Goal: Task Accomplishment & Management: Manage account settings

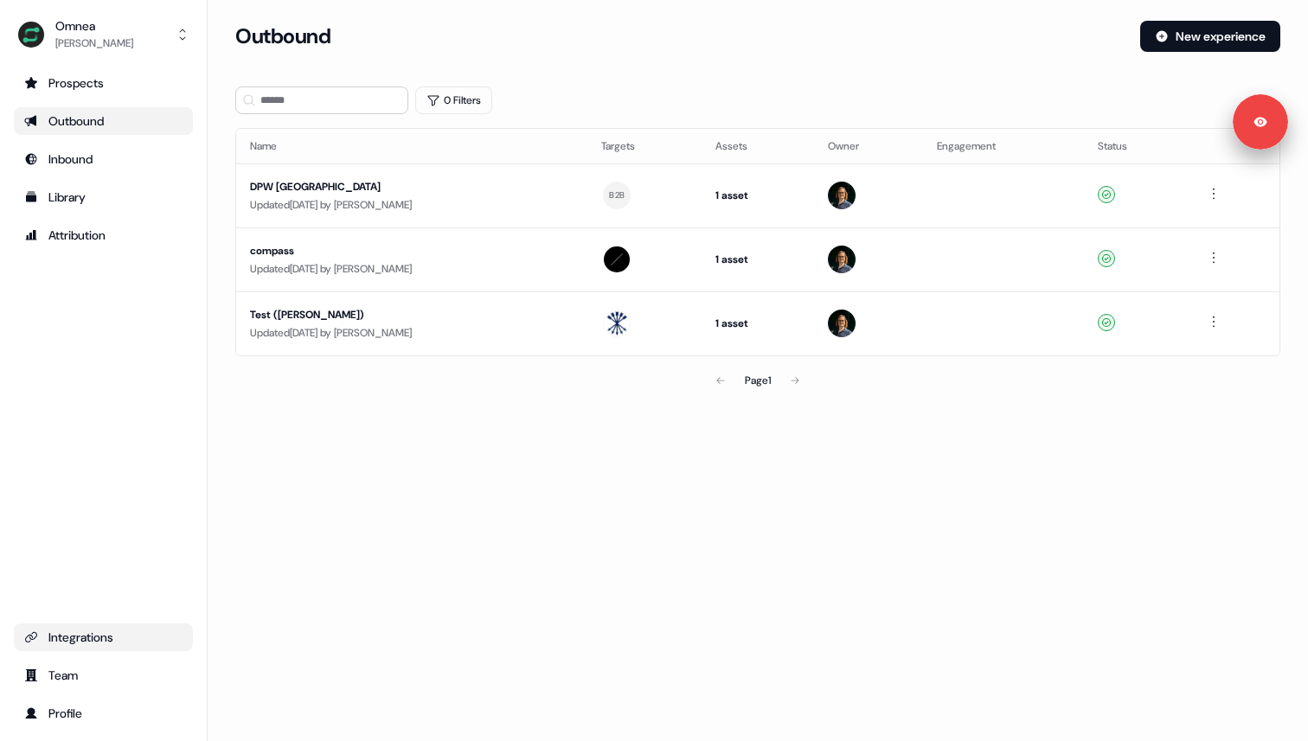
click at [64, 645] on div "Integrations" at bounding box center [103, 637] width 158 height 17
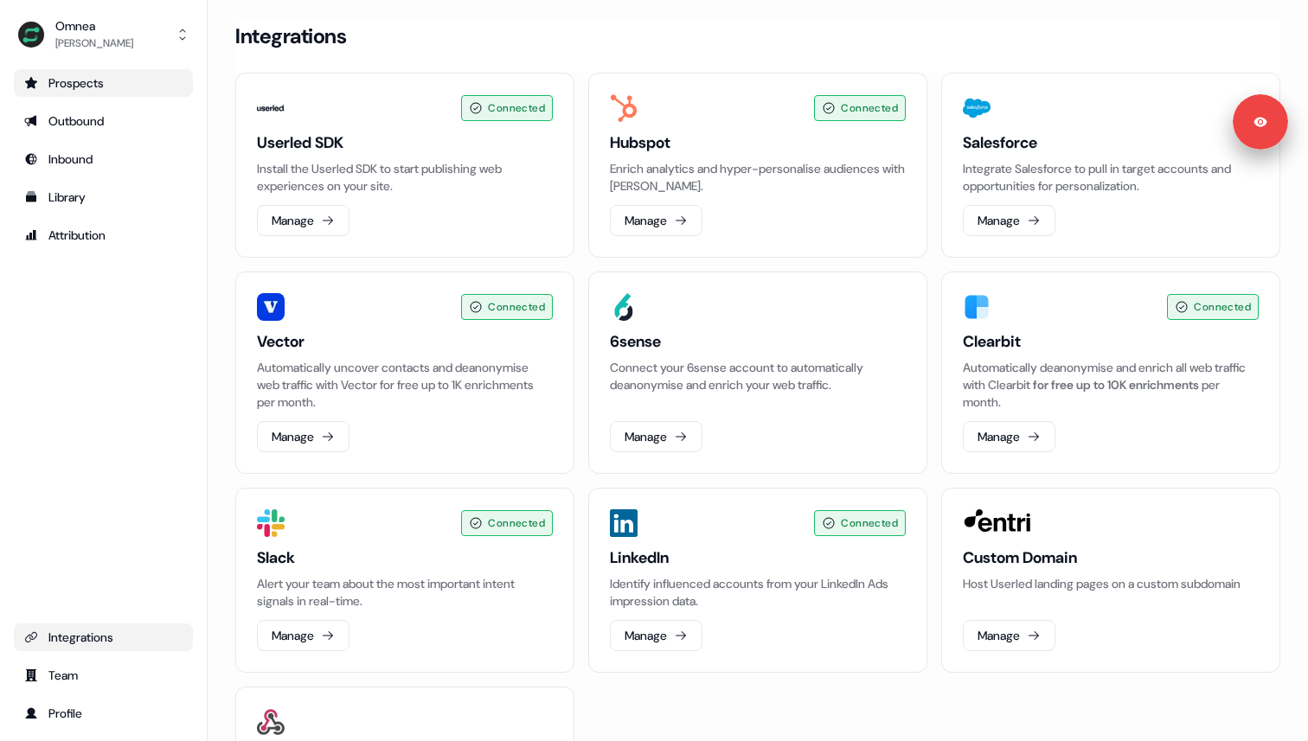
click at [86, 78] on div "Prospects" at bounding box center [103, 82] width 158 height 17
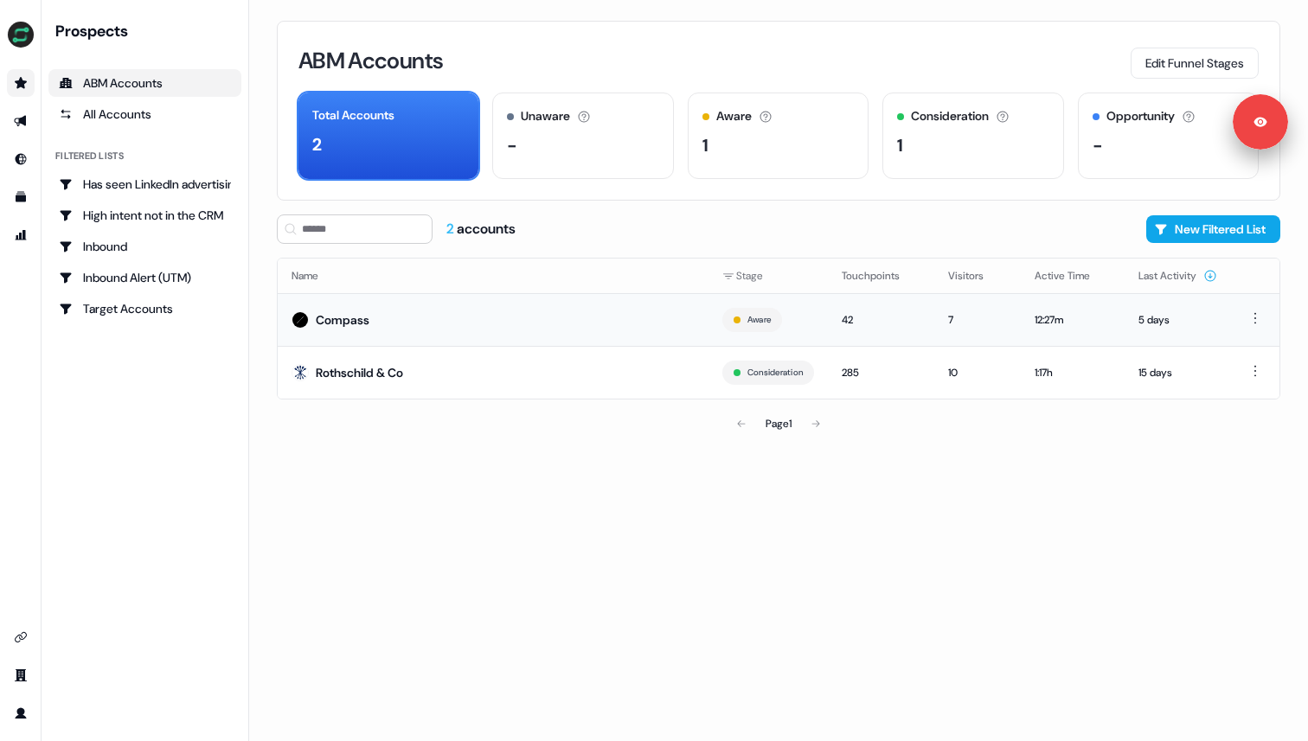
click at [355, 316] on div "Compass" at bounding box center [343, 319] width 54 height 17
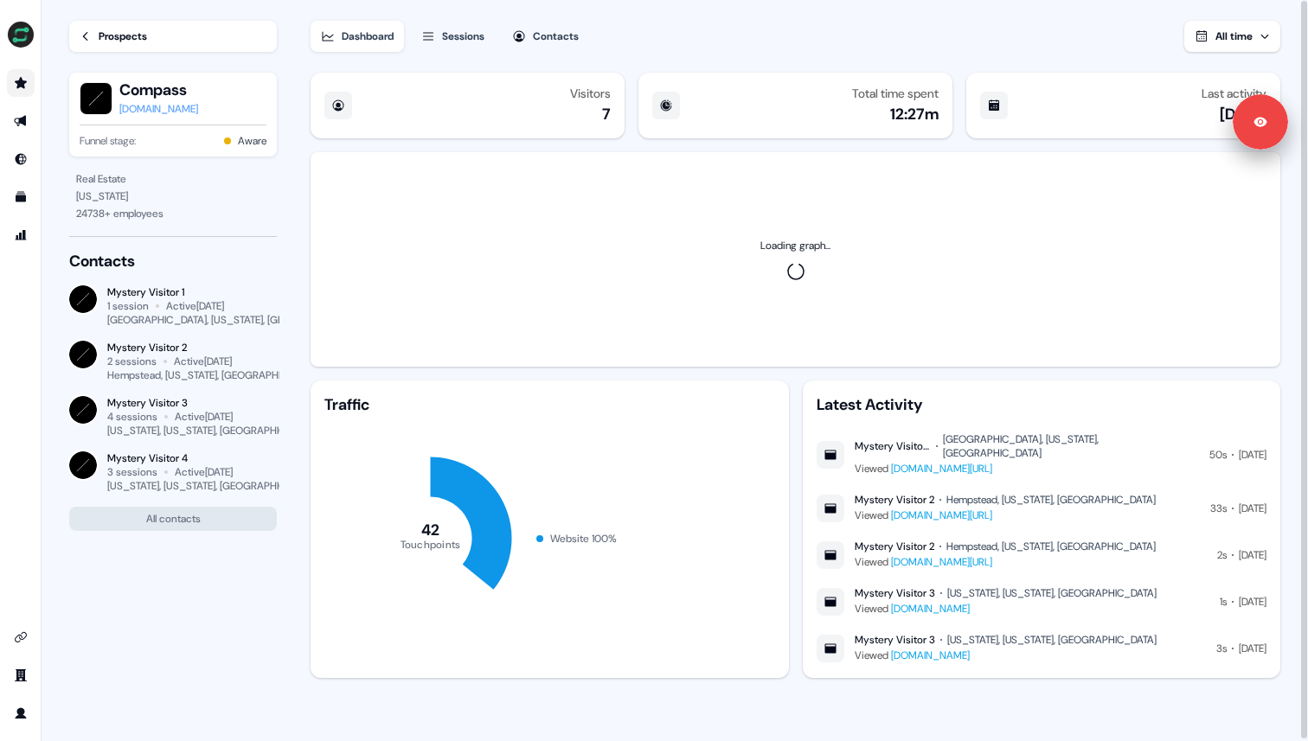
click at [469, 28] on div "Sessions" at bounding box center [463, 36] width 42 height 17
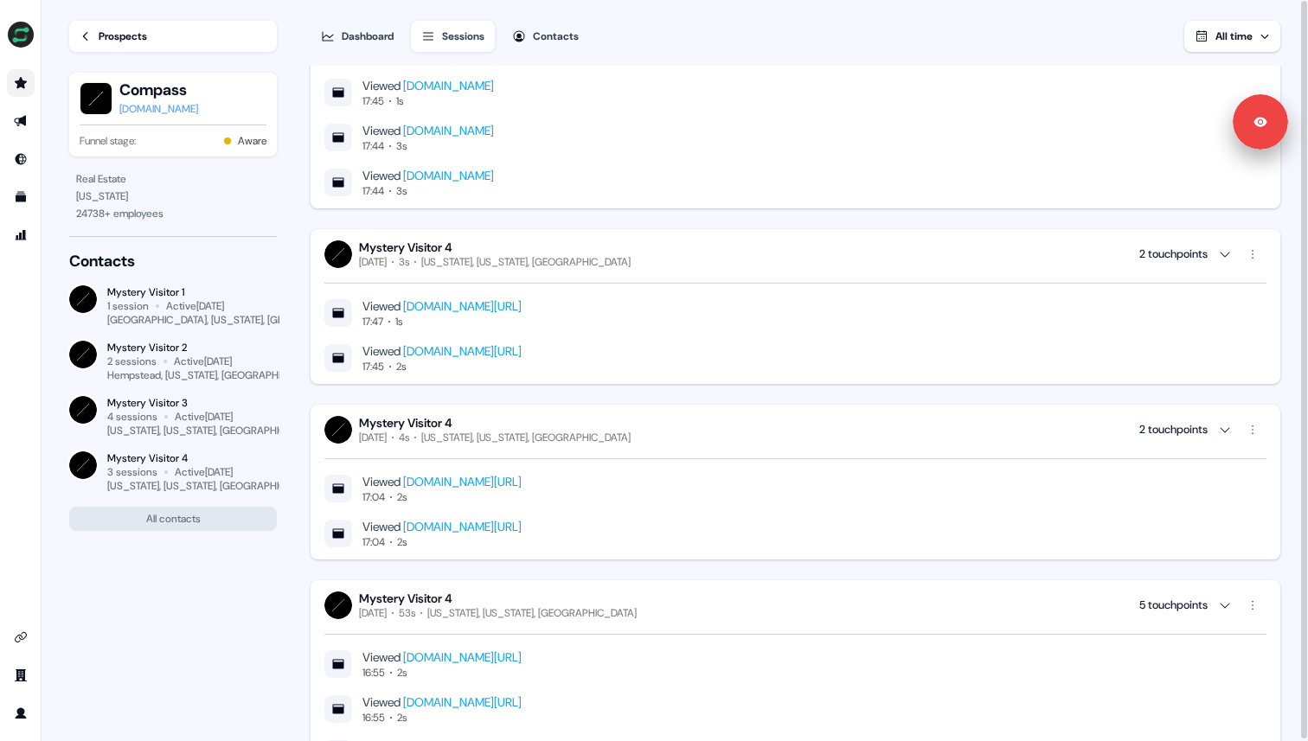
scroll to position [495, 0]
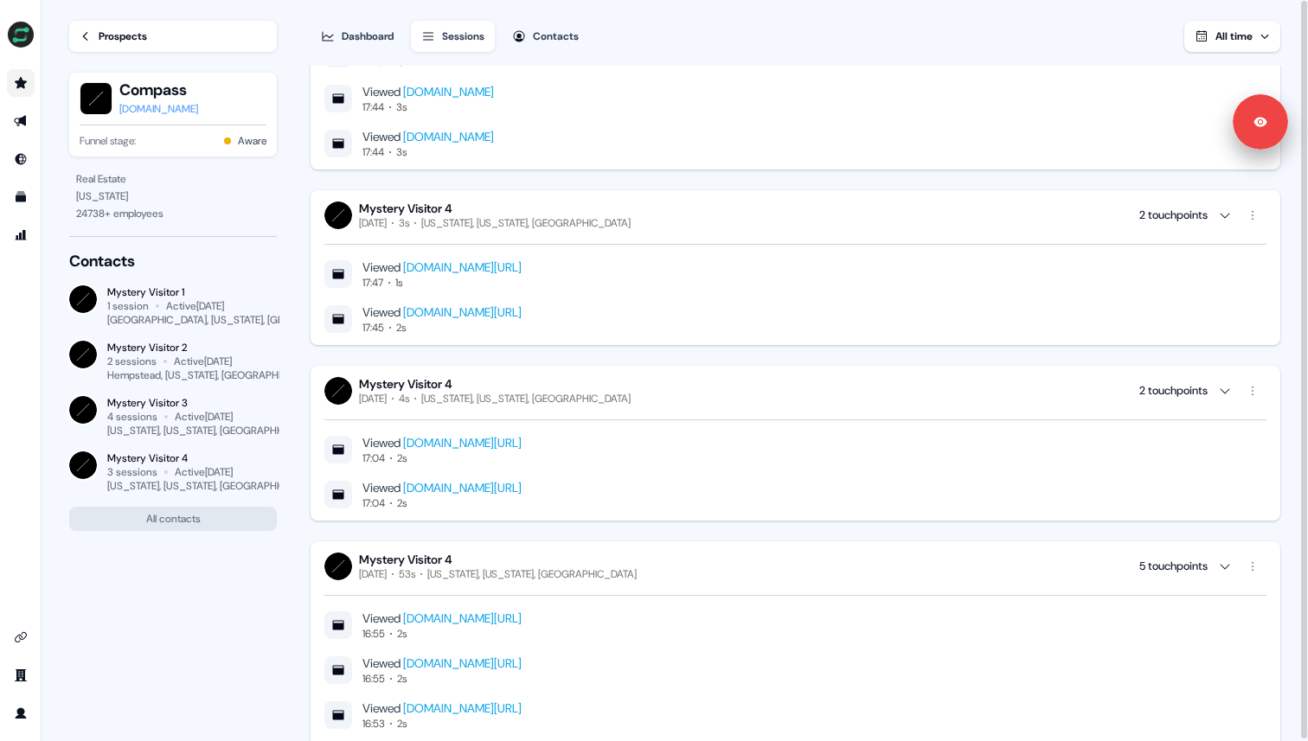
click at [522, 440] on link "[DOMAIN_NAME][URL]" at bounding box center [462, 443] width 118 height 16
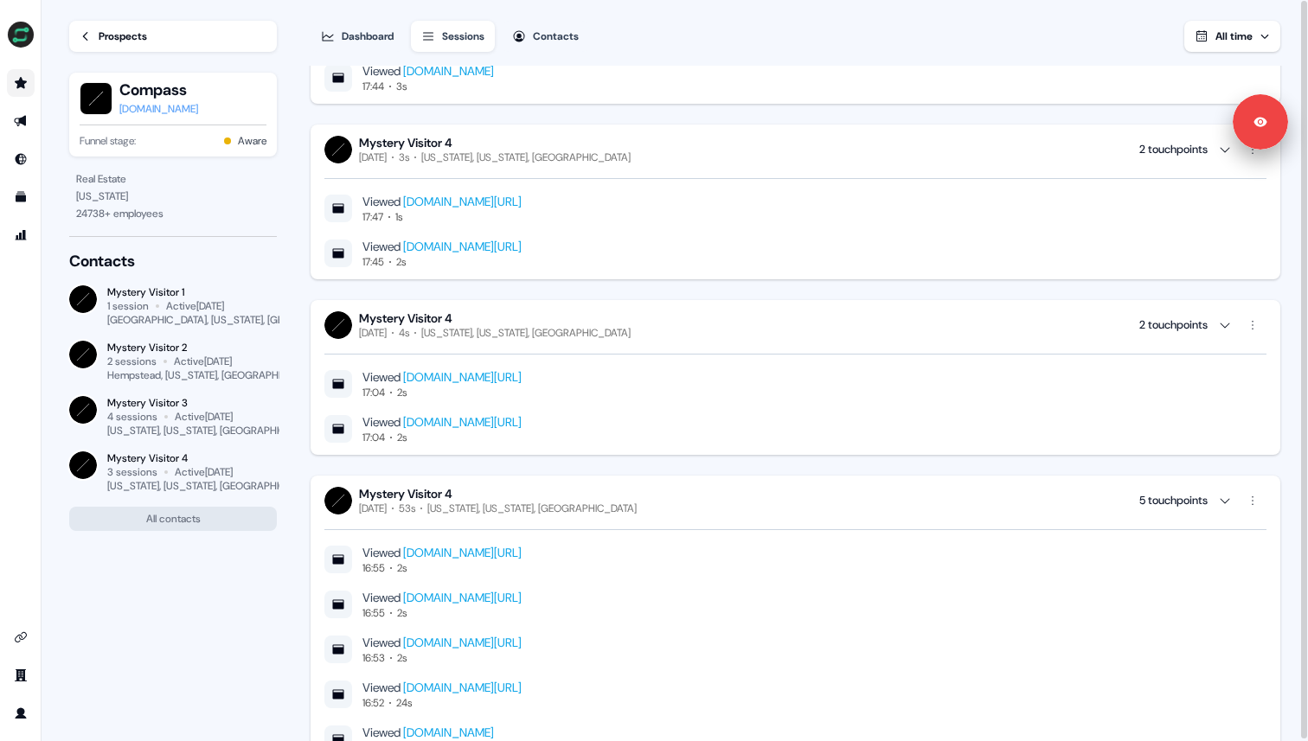
scroll to position [0, 0]
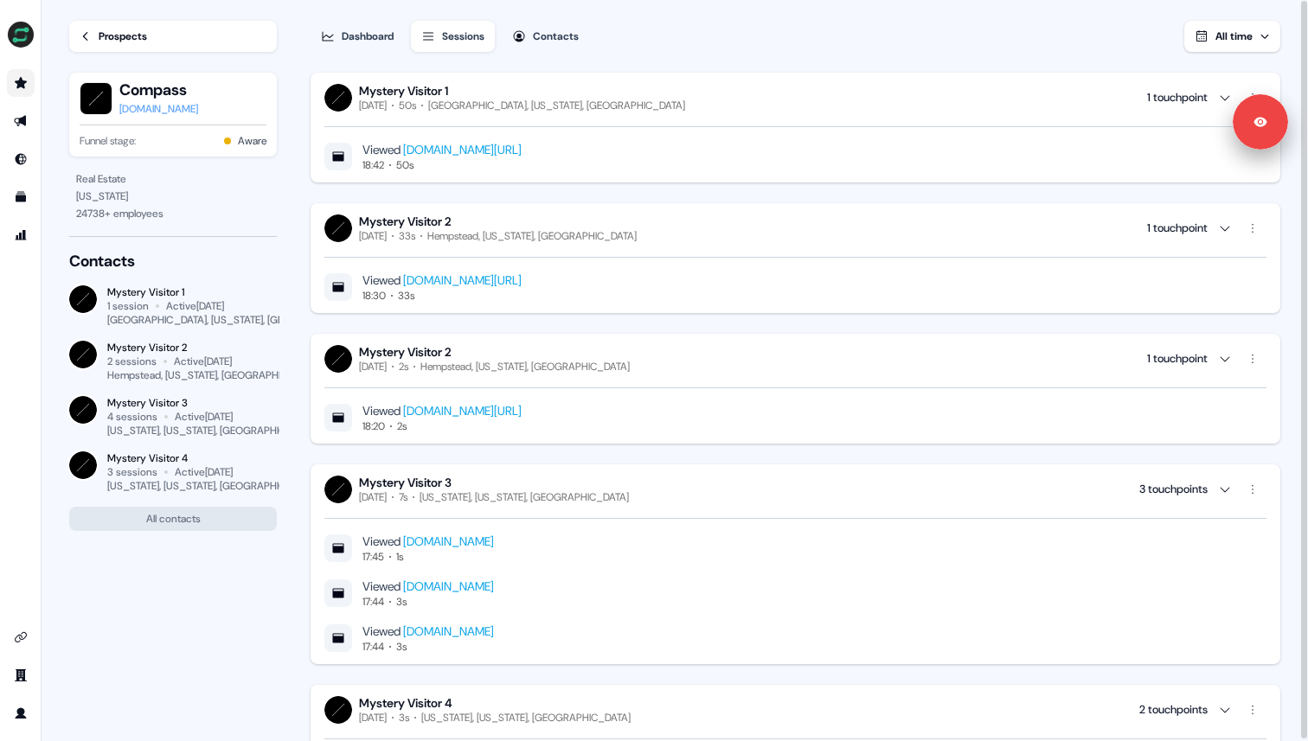
click at [107, 27] on link "Prospects" at bounding box center [173, 36] width 208 height 31
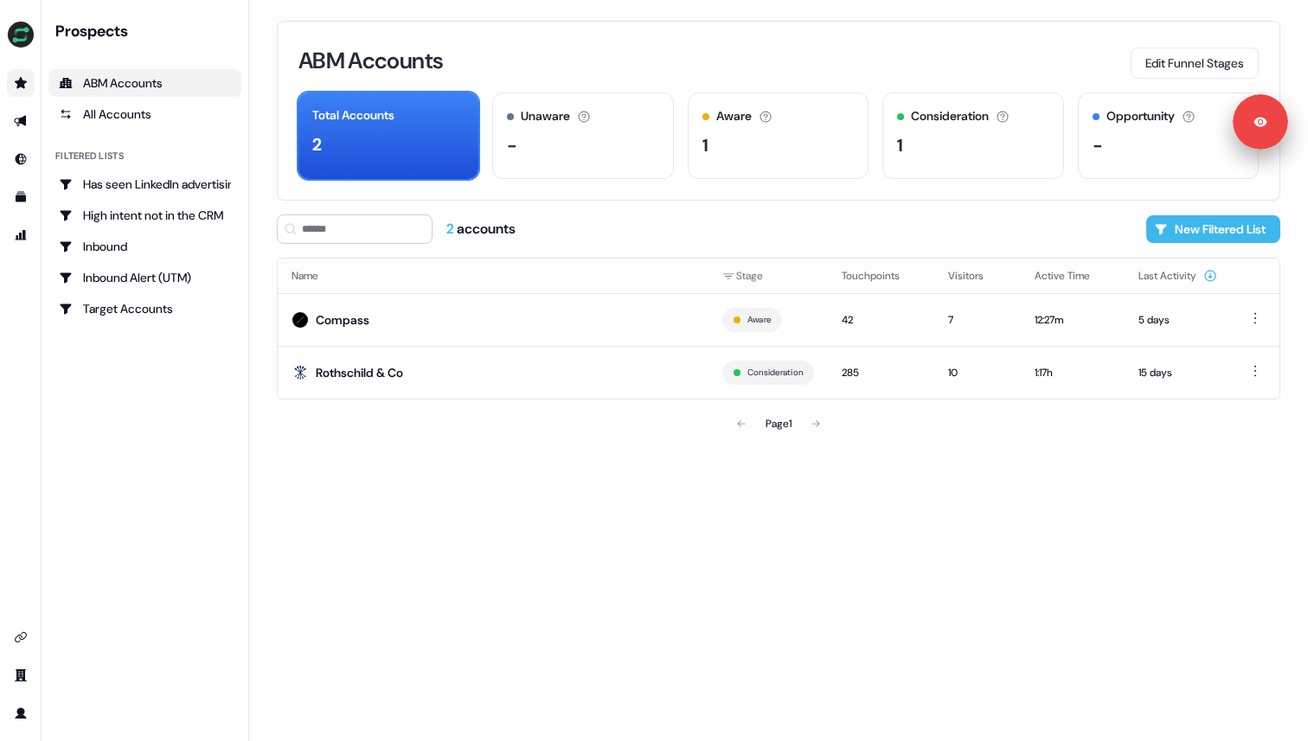
click at [1222, 219] on button "New Filtered List" at bounding box center [1213, 229] width 134 height 28
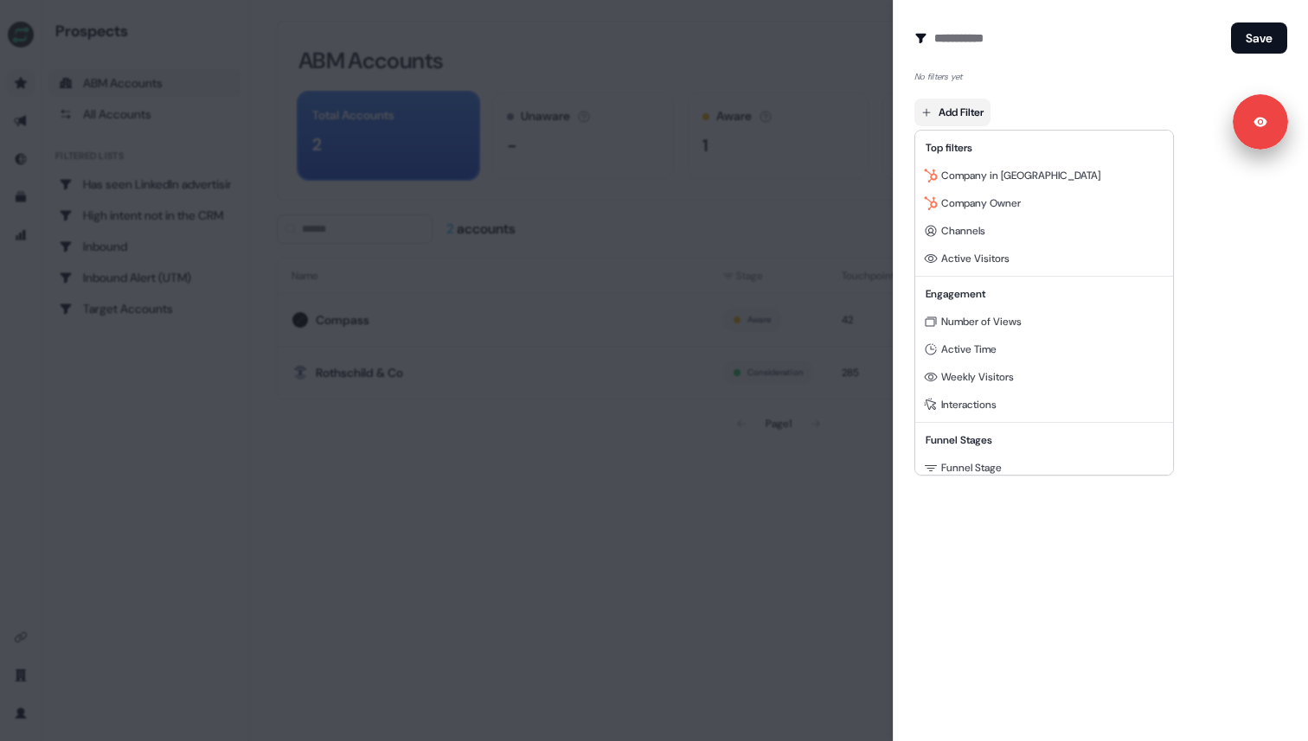
click at [962, 112] on body "Signed in as [PERSON_NAME] Sign out For the best experience switch devices to a…" at bounding box center [654, 370] width 1308 height 741
click at [942, 74] on div at bounding box center [654, 370] width 1308 height 741
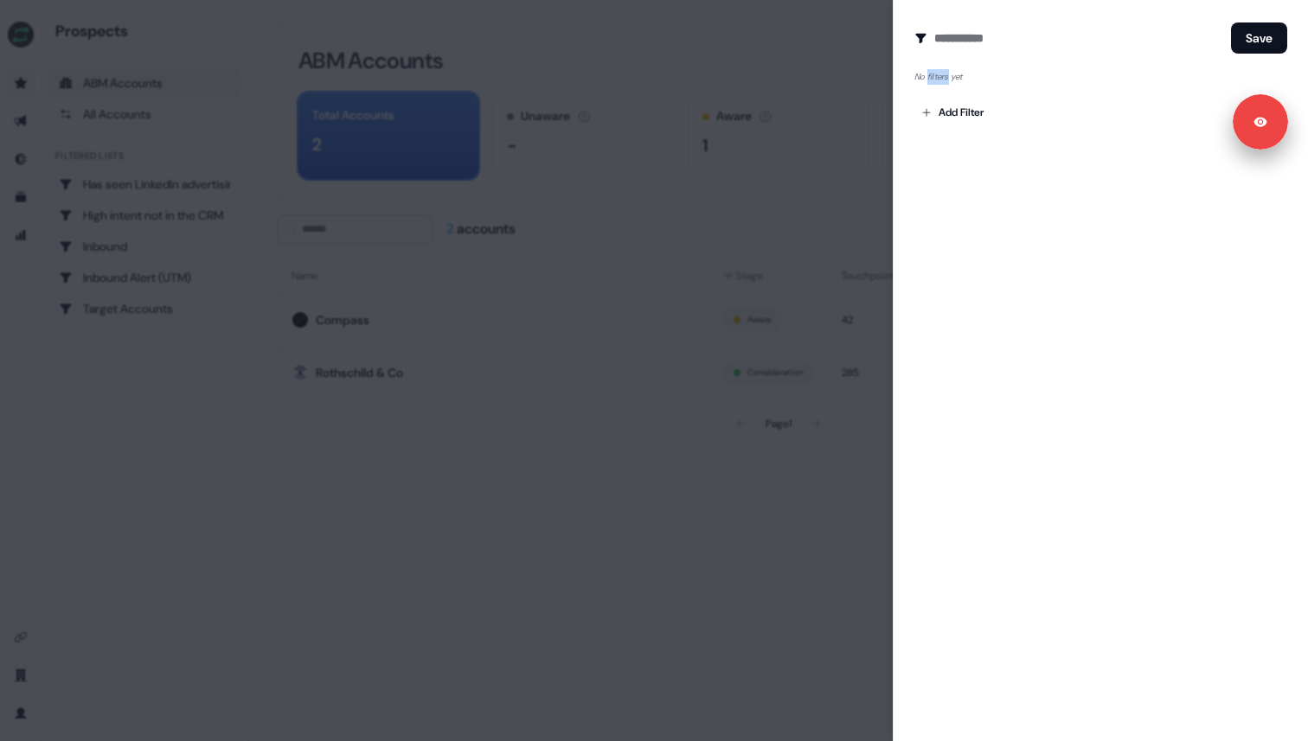
click at [942, 74] on div "No filters yet" at bounding box center [1100, 77] width 373 height 16
click at [834, 73] on div at bounding box center [654, 370] width 1308 height 741
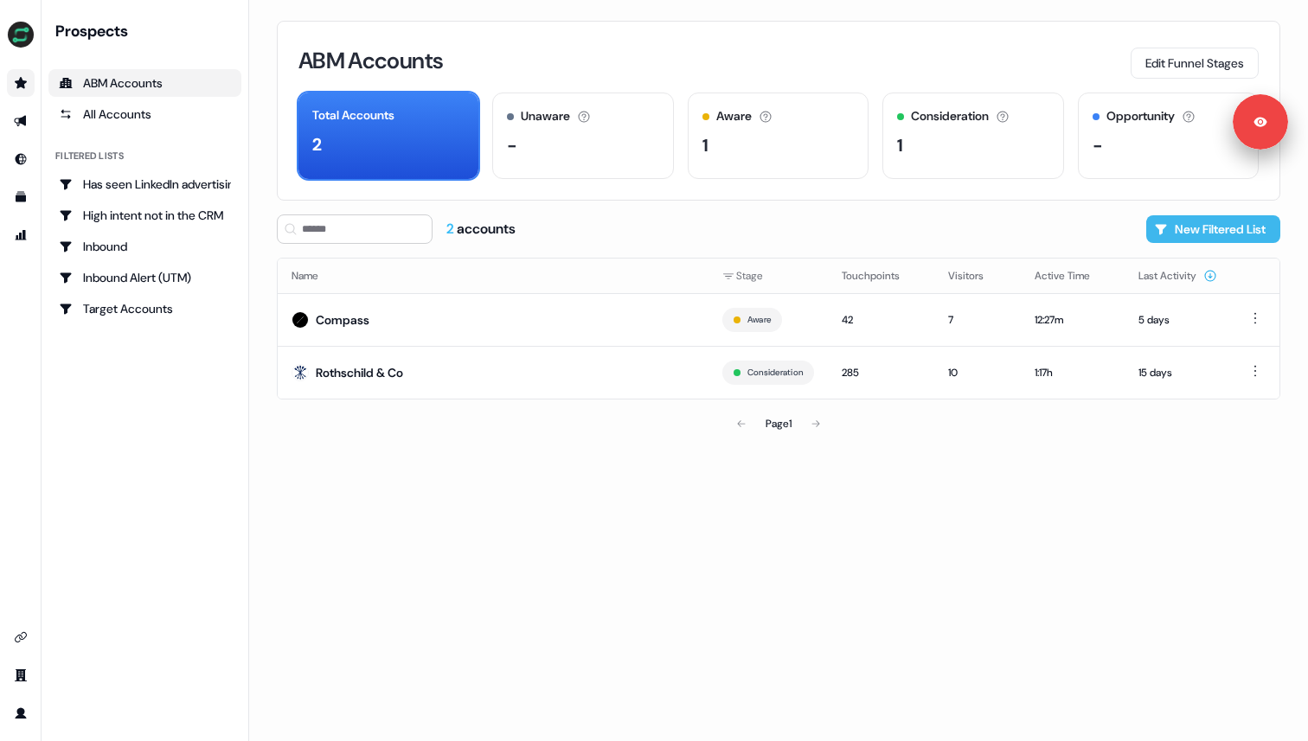
click at [1201, 228] on button "New Filtered List" at bounding box center [1213, 229] width 134 height 28
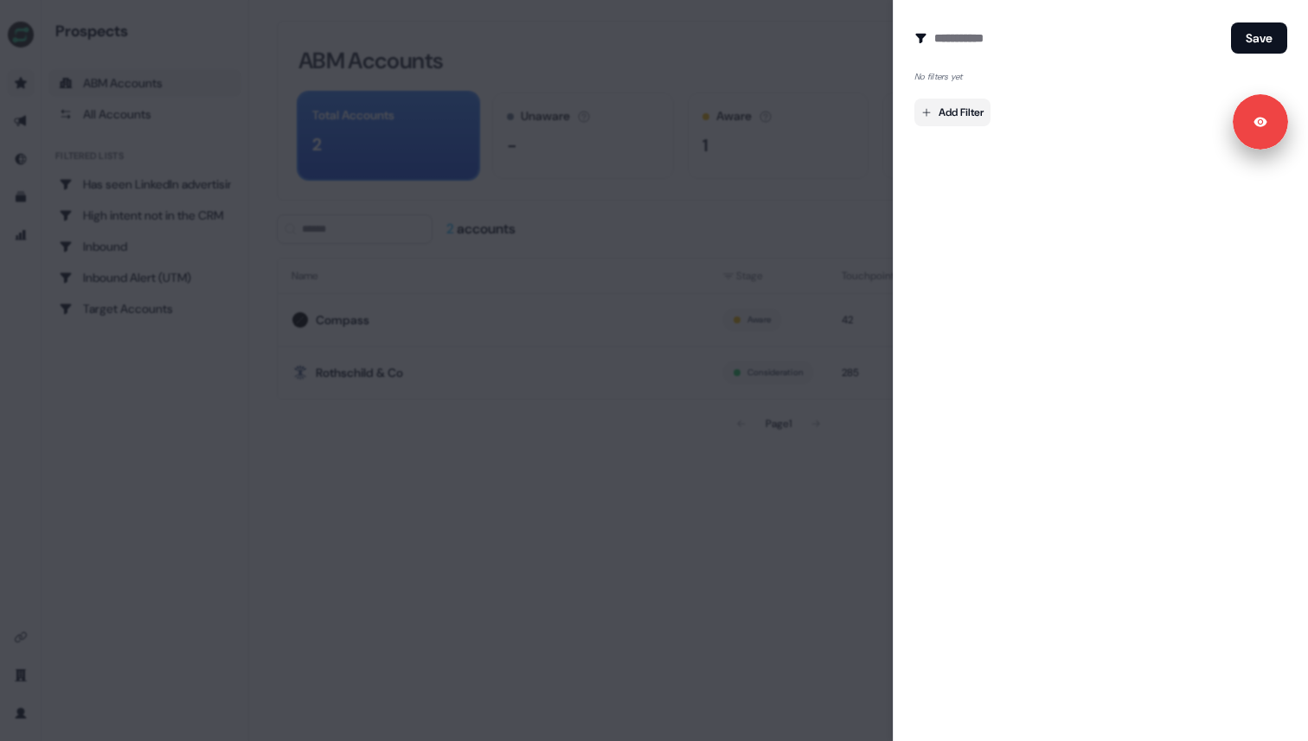
click at [972, 113] on body "Signed in as [PERSON_NAME] Sign out For the best experience switch devices to a…" at bounding box center [654, 370] width 1308 height 741
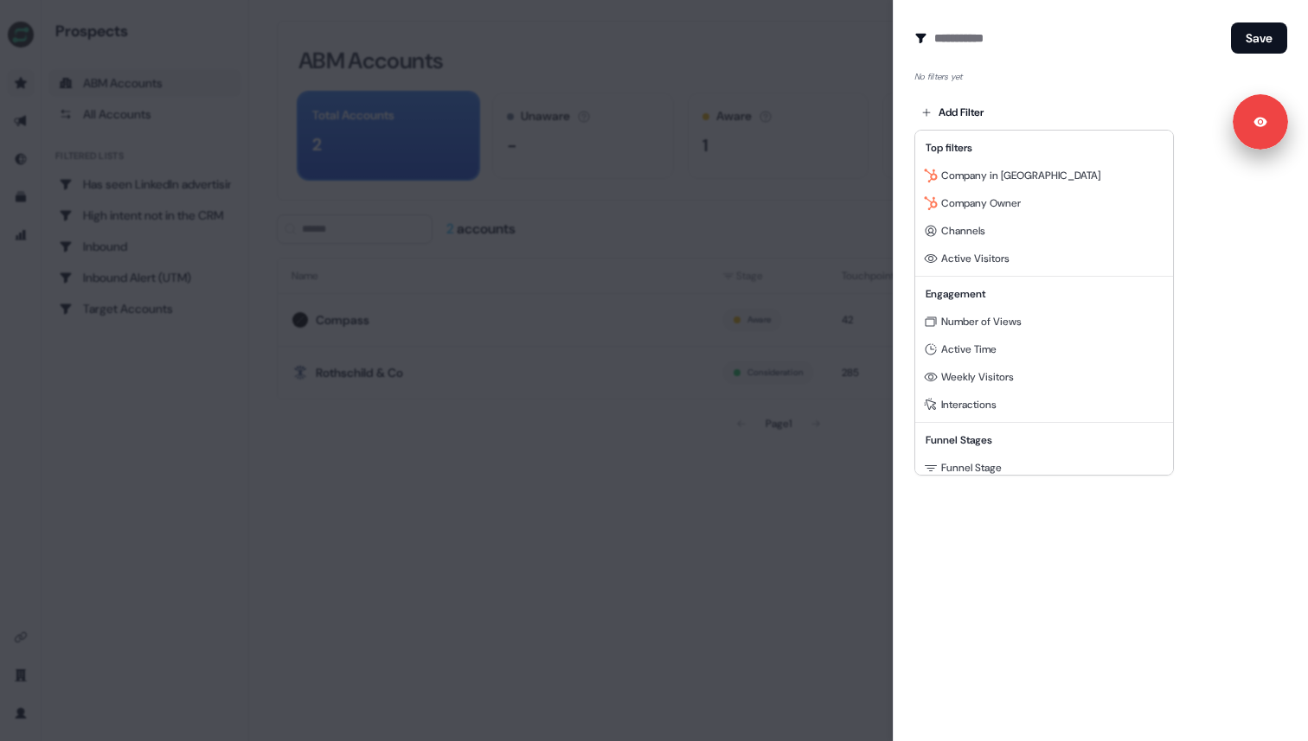
click at [889, 35] on div at bounding box center [654, 370] width 1308 height 741
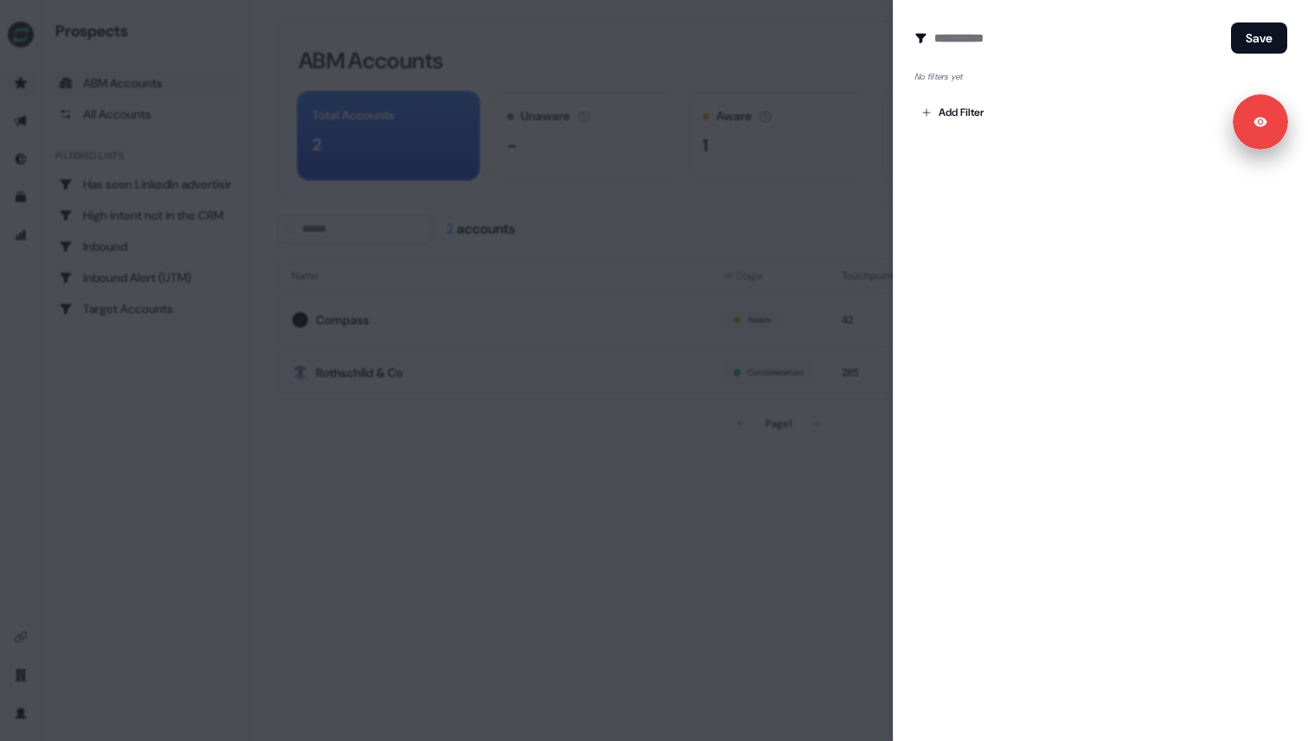
click at [868, 33] on div at bounding box center [654, 370] width 1308 height 741
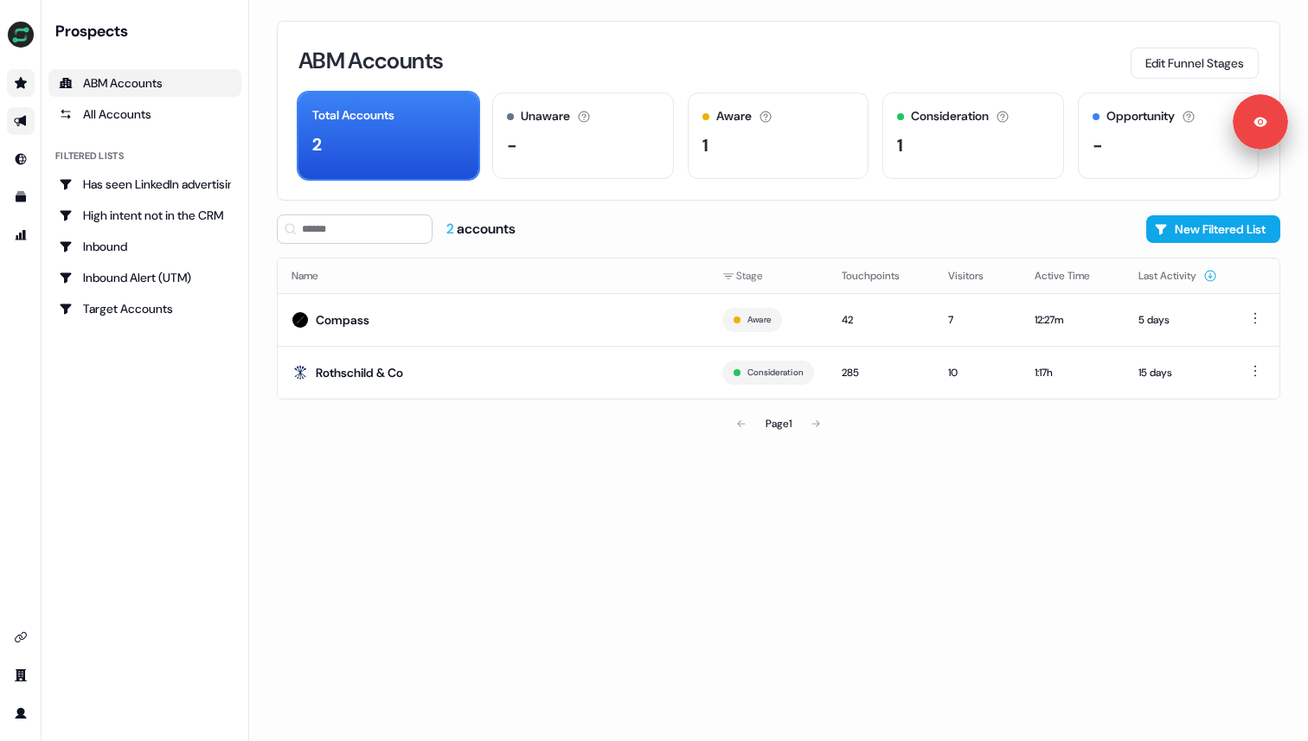
click at [22, 111] on link "Go to outbound experience" at bounding box center [21, 121] width 28 height 28
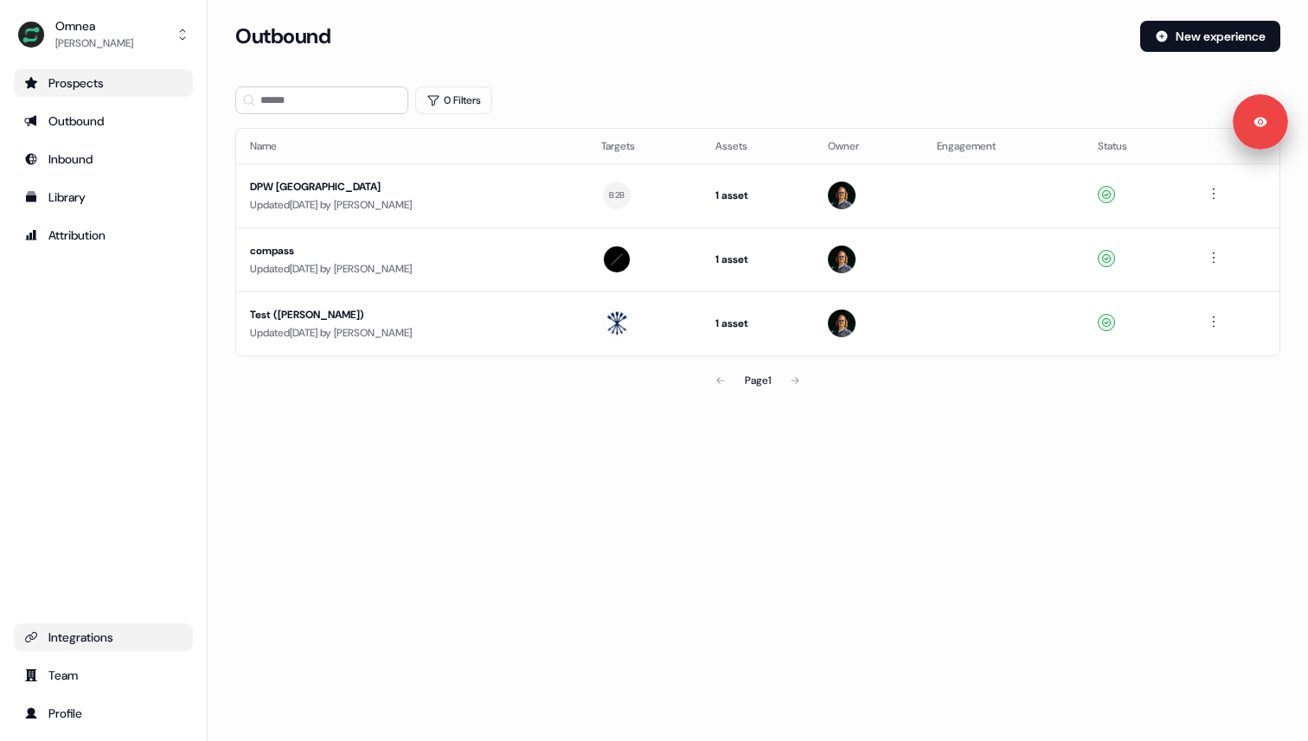
click at [86, 638] on div "Integrations" at bounding box center [103, 637] width 158 height 17
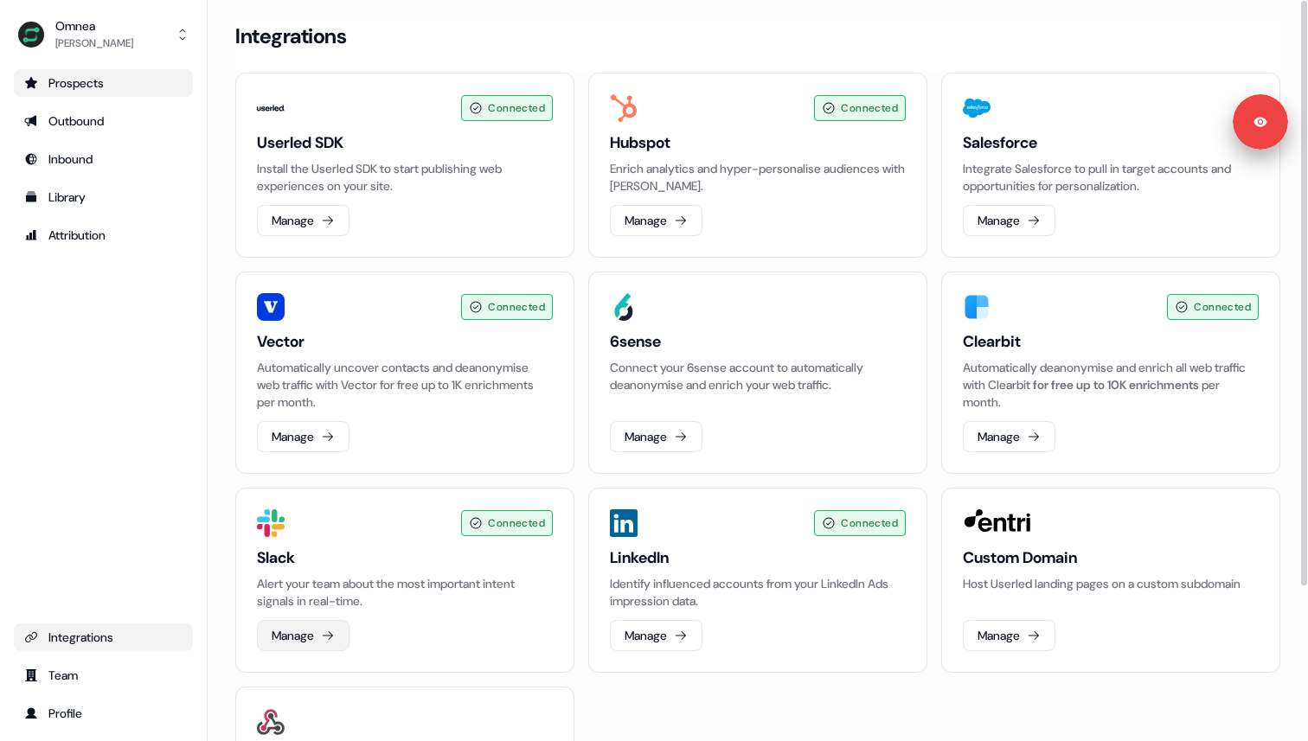
click at [302, 632] on button "Manage" at bounding box center [303, 635] width 93 height 31
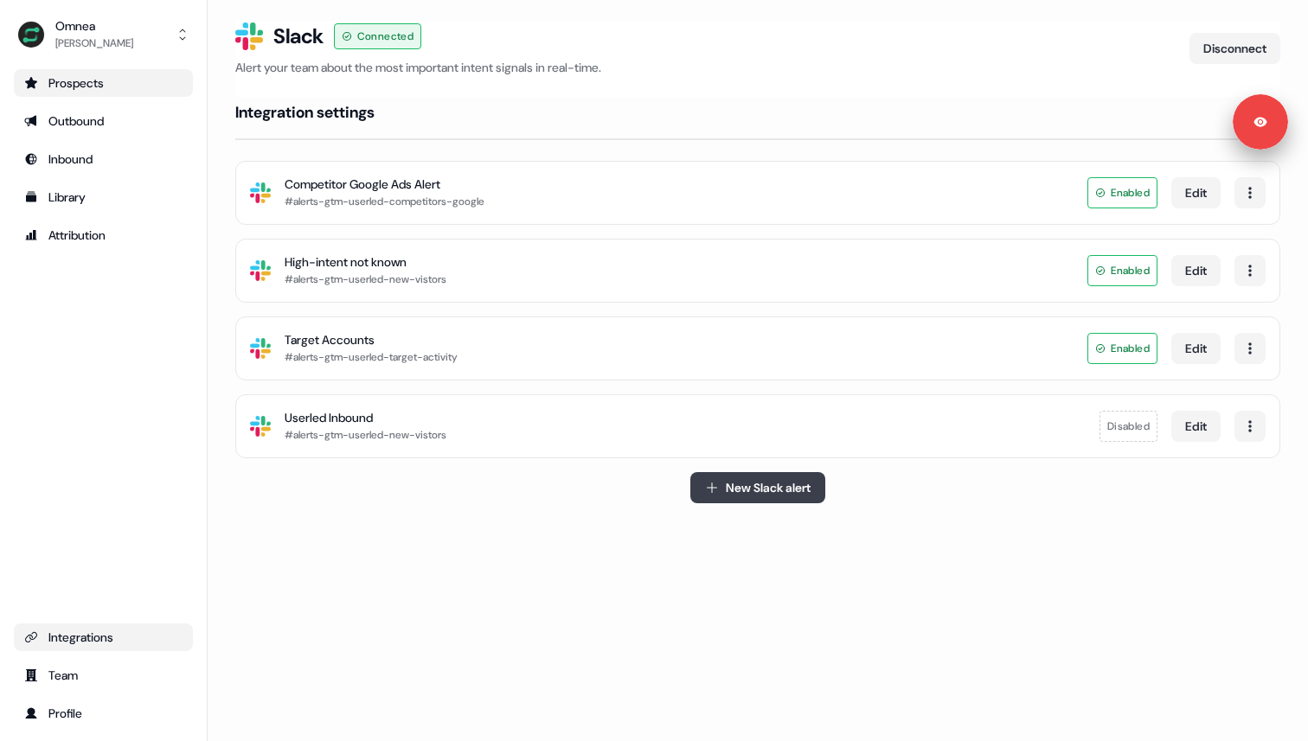
click at [763, 492] on button "New Slack alert" at bounding box center [757, 487] width 135 height 31
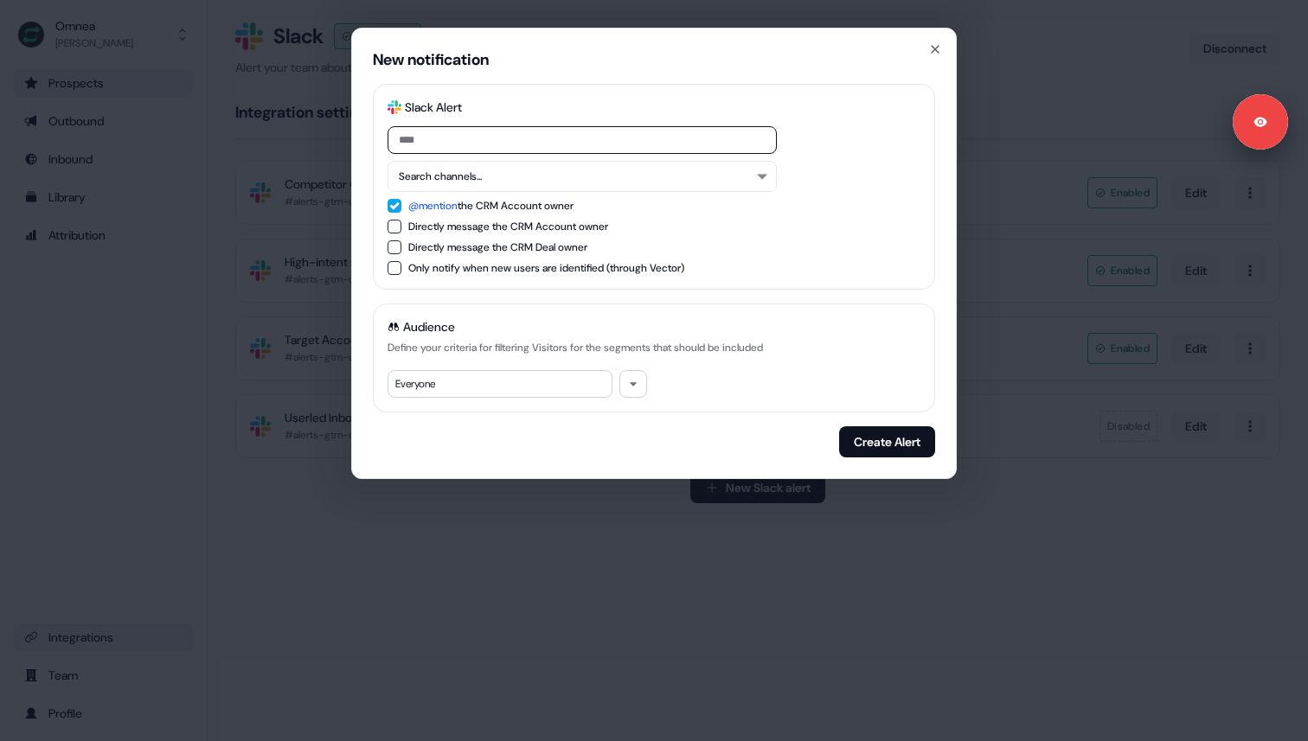
click at [506, 386] on div "Everyone" at bounding box center [499, 384] width 225 height 28
click at [625, 384] on button "button" at bounding box center [633, 384] width 28 height 28
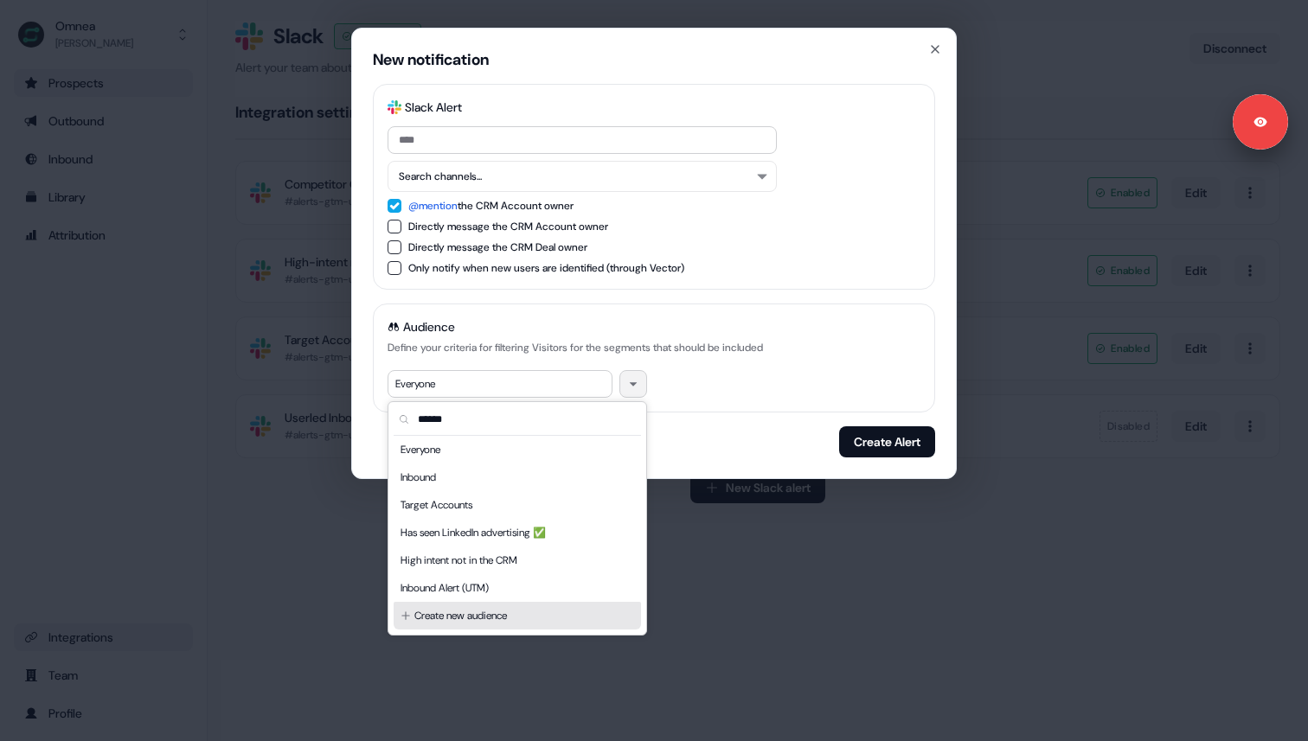
click at [474, 612] on div "Create new audience" at bounding box center [517, 616] width 247 height 28
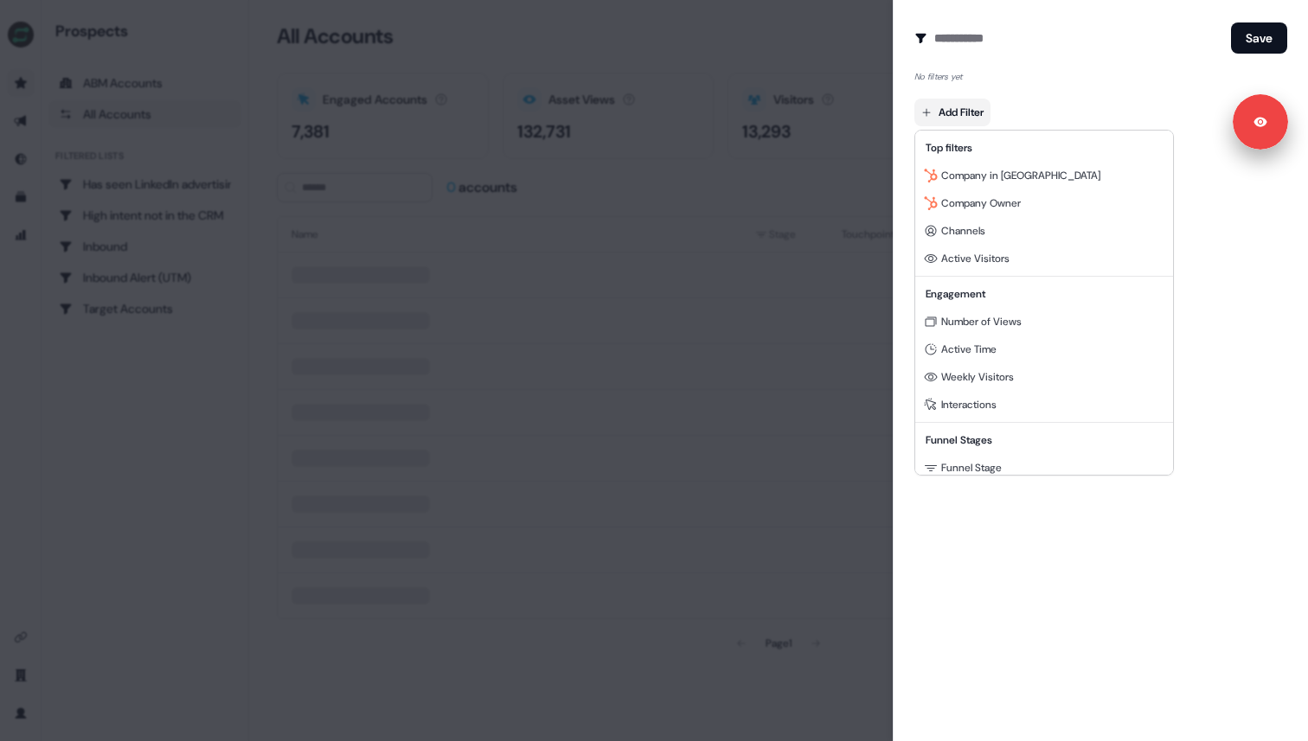
click at [976, 118] on body "Signed in as [PERSON_NAME] Sign out For the best experience switch devices to a…" at bounding box center [654, 370] width 1308 height 741
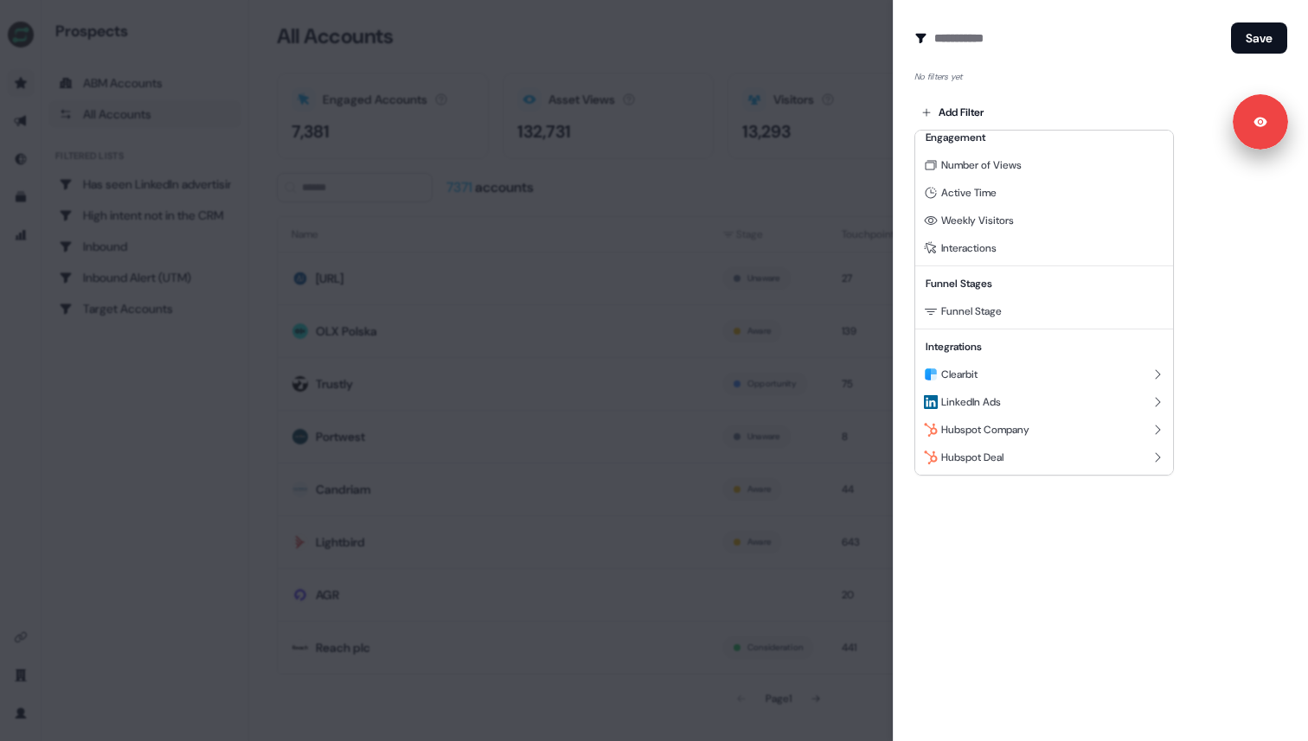
click at [863, 34] on div at bounding box center [654, 370] width 1308 height 741
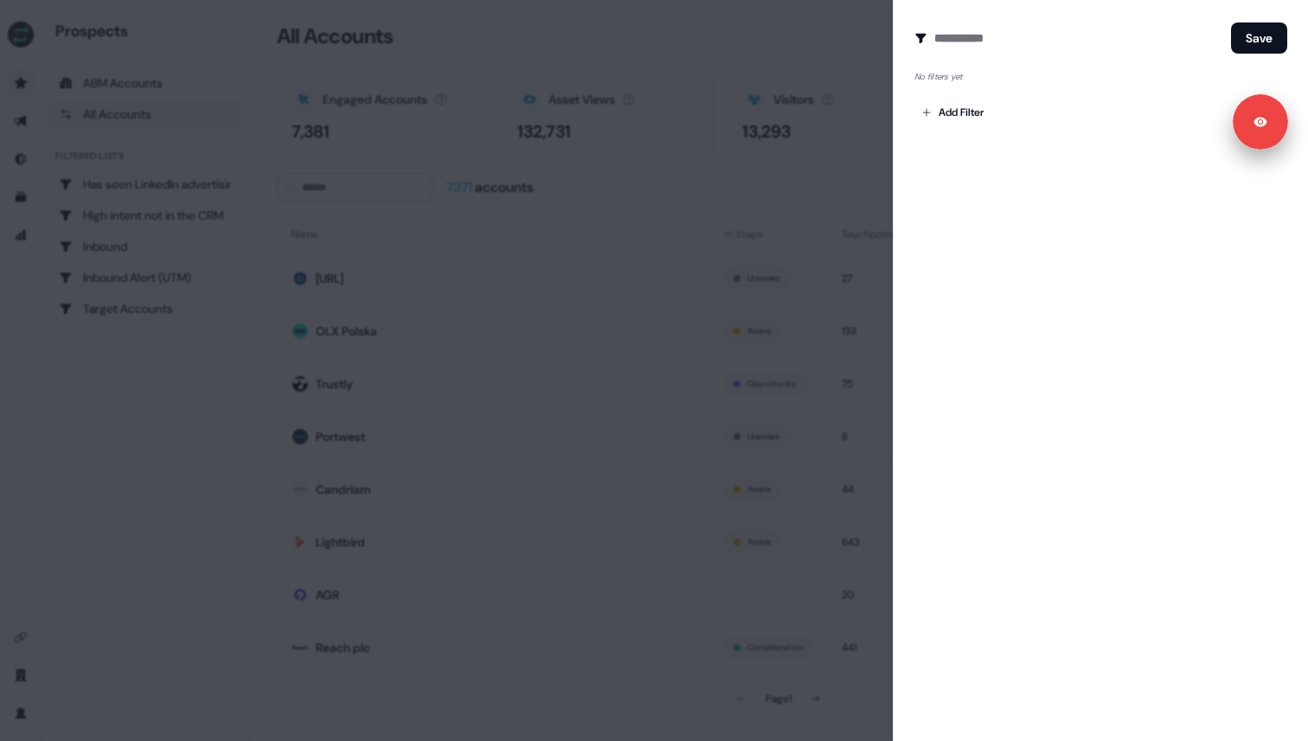
click at [851, 26] on div at bounding box center [654, 370] width 1308 height 741
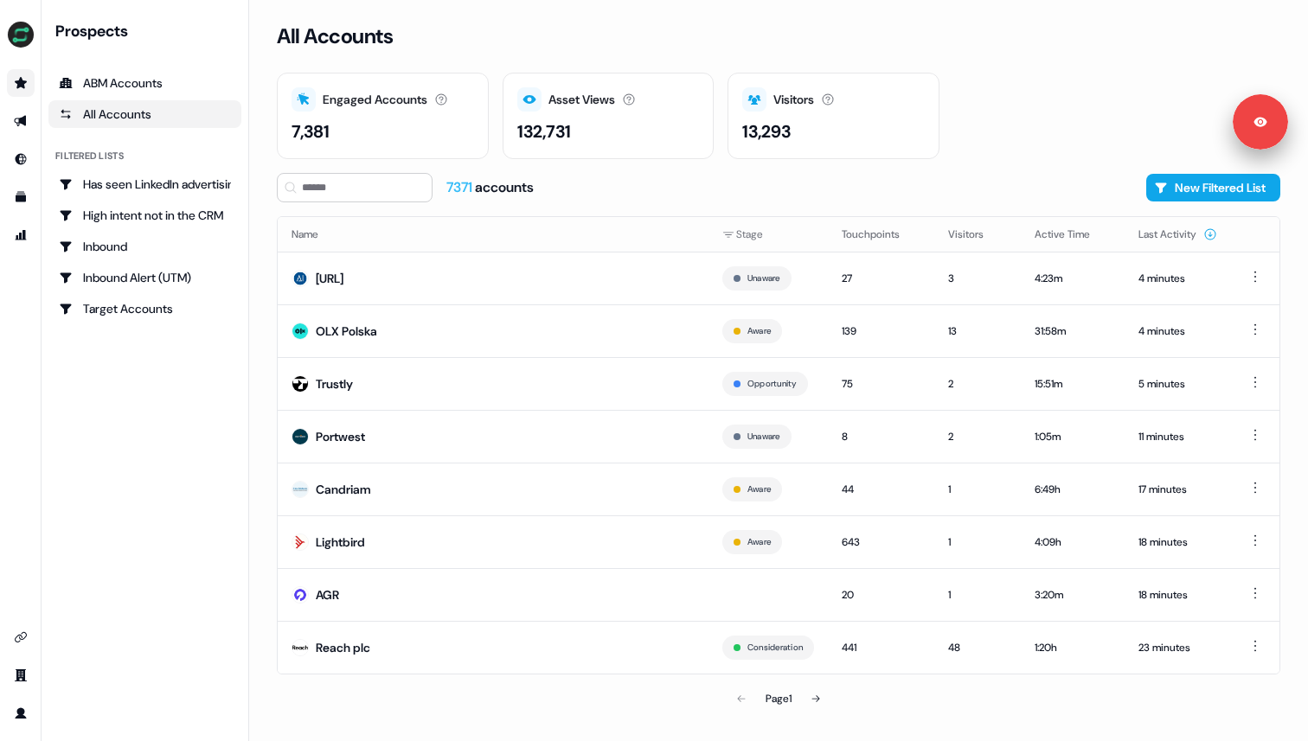
click at [759, 205] on div "7371 accounts New Filtered List Name Stage Touchpoints Visitors Active Time Las…" at bounding box center [778, 444] width 1003 height 543
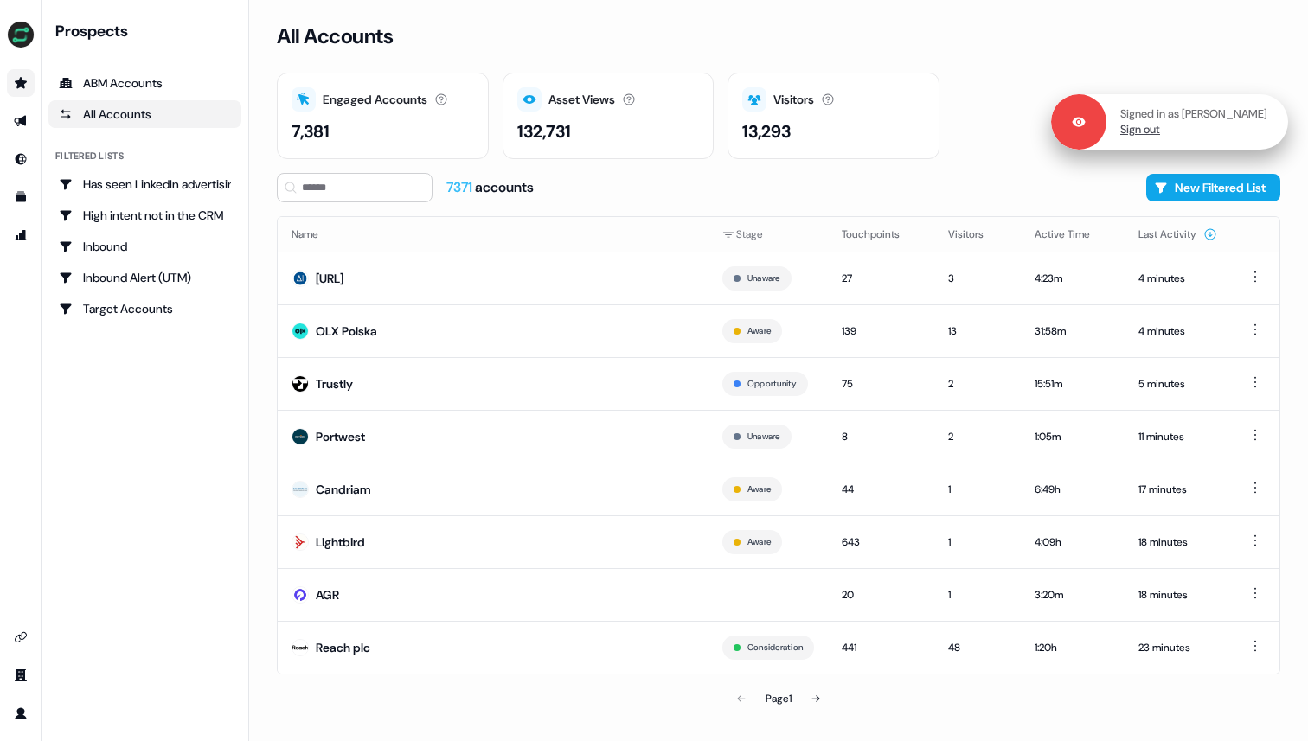
click at [1145, 133] on link "Sign out" at bounding box center [1140, 130] width 40 height 16
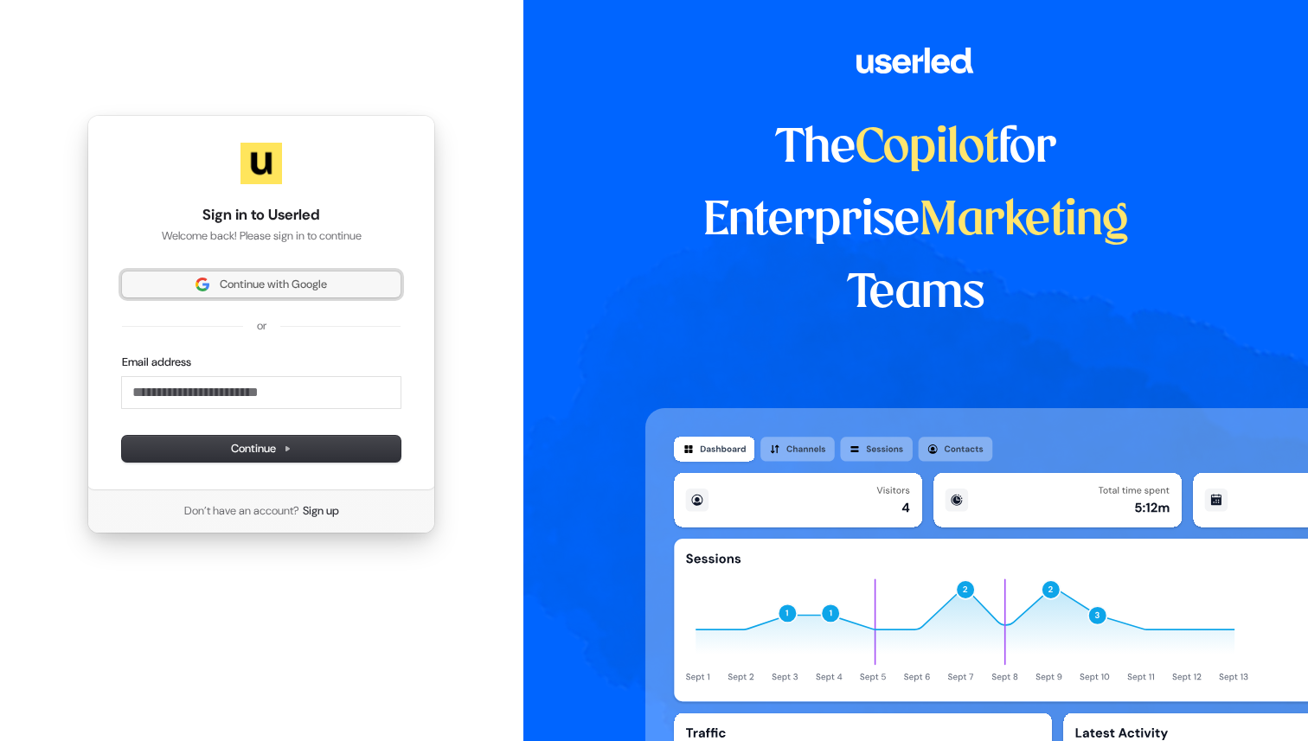
click at [337, 282] on span "Continue with Google" at bounding box center [261, 285] width 258 height 16
